Goal: Task Accomplishment & Management: Use online tool/utility

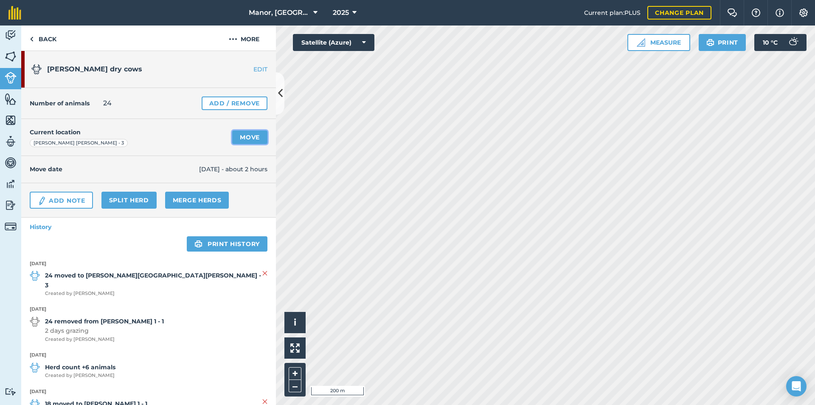
click at [246, 137] on link "Move" at bounding box center [249, 137] width 35 height 14
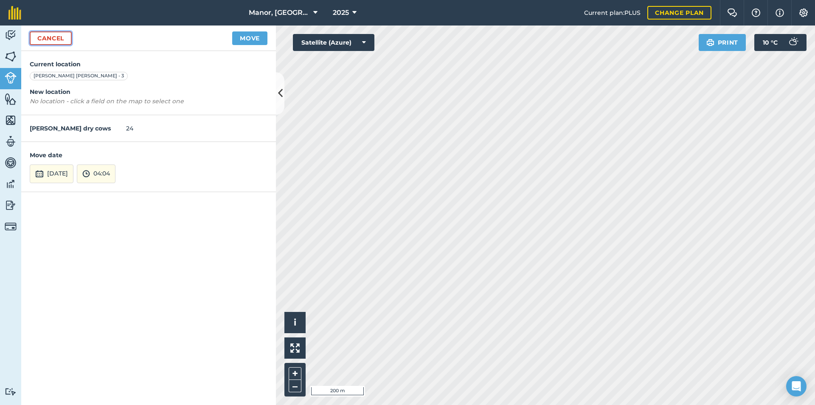
click at [45, 38] on link "Cancel" at bounding box center [51, 38] width 42 height 14
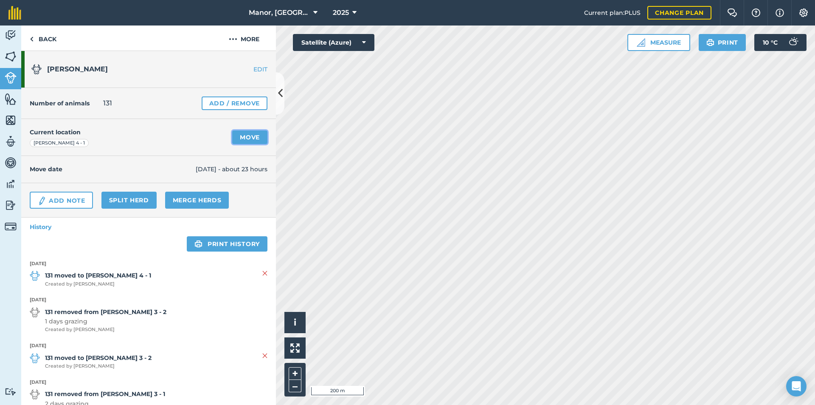
click at [248, 136] on link "Move" at bounding box center [249, 137] width 35 height 14
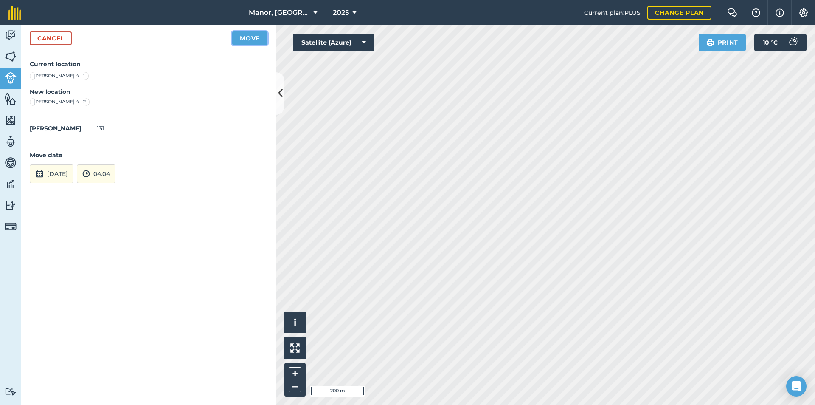
click at [246, 39] on button "Move" at bounding box center [249, 38] width 35 height 14
